Goal: Navigation & Orientation: Find specific page/section

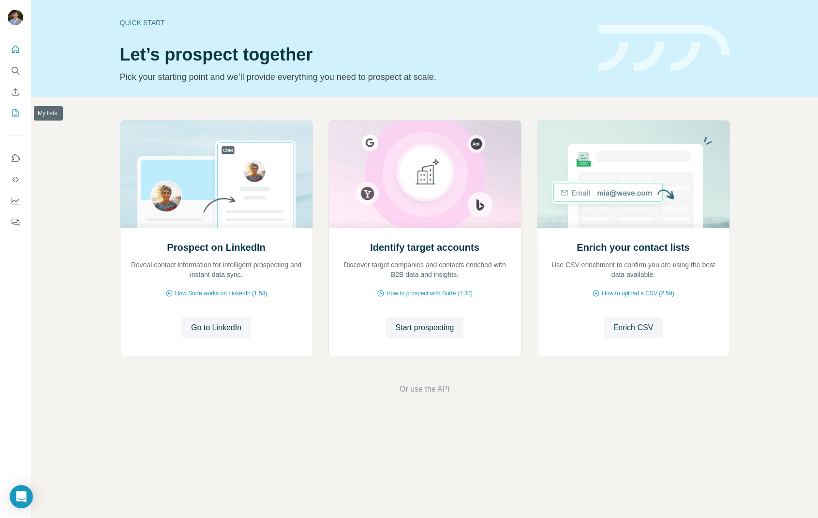
click at [14, 113] on icon "My lists" at bounding box center [16, 113] width 10 height 10
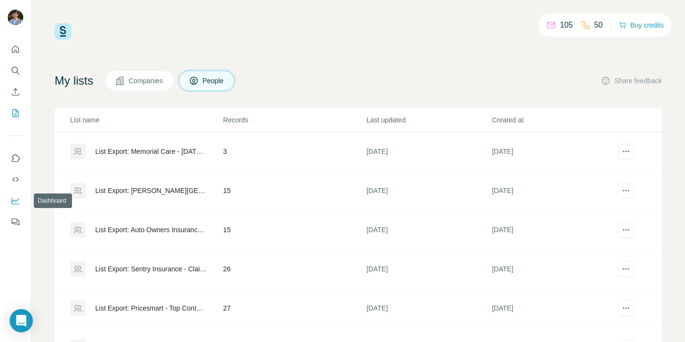
click at [15, 196] on icon "Dashboard" at bounding box center [16, 201] width 10 height 10
